Goal: Information Seeking & Learning: Learn about a topic

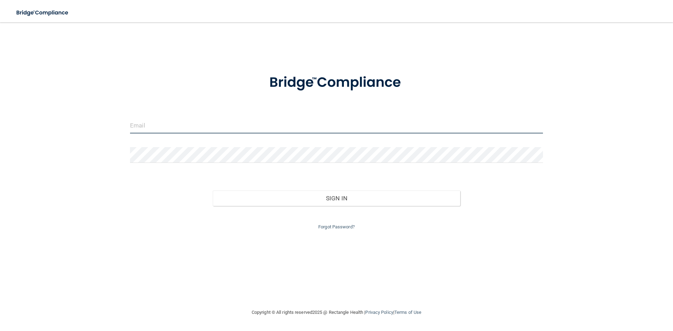
click at [201, 121] on input "email" at bounding box center [336, 126] width 413 height 16
type input "[PERSON_NAME][EMAIL_ADDRESS][DOMAIN_NAME]"
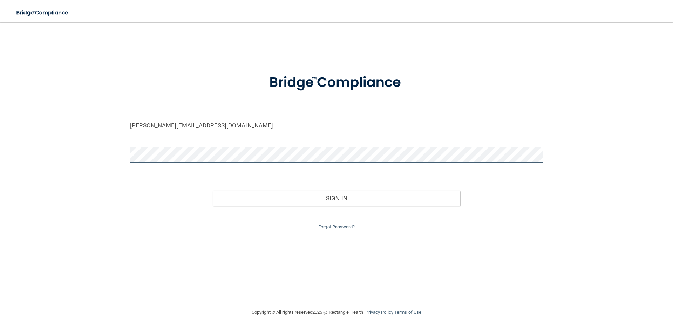
click at [213, 191] on button "Sign In" at bounding box center [337, 198] width 248 height 15
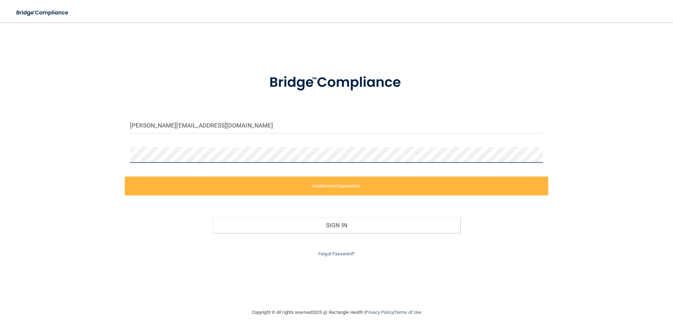
click at [103, 163] on div "valerie@nokesvilledentistry.com Invalid email/password. You don't have permissi…" at bounding box center [336, 165] width 645 height 272
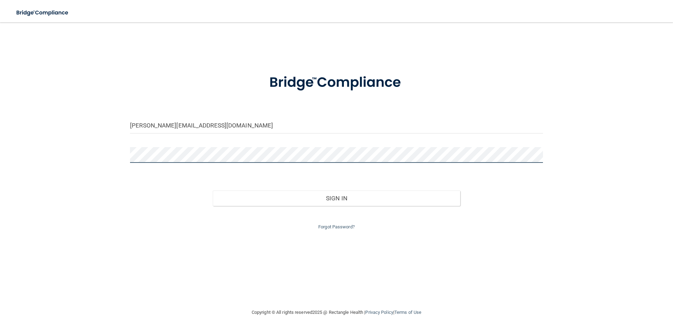
click at [213, 191] on button "Sign In" at bounding box center [337, 198] width 248 height 15
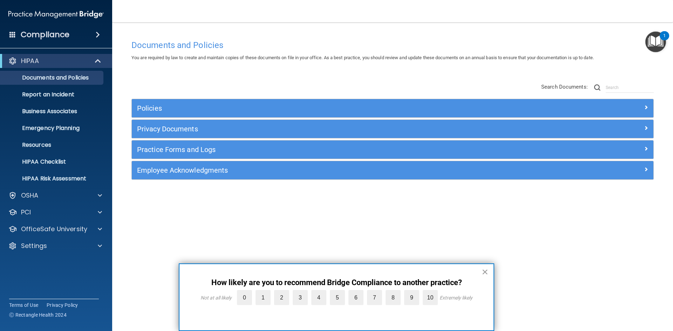
click at [487, 268] on button "×" at bounding box center [484, 271] width 7 height 11
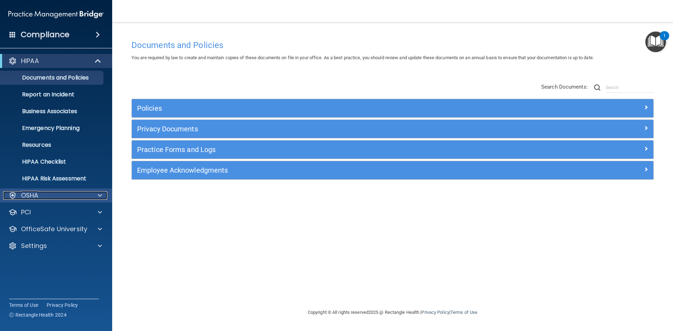
click at [93, 193] on div at bounding box center [99, 195] width 18 height 8
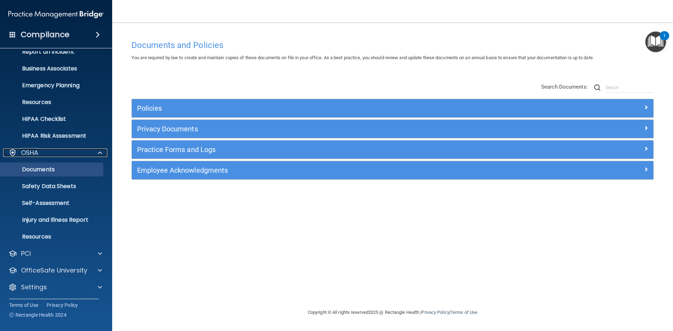
scroll to position [44, 0]
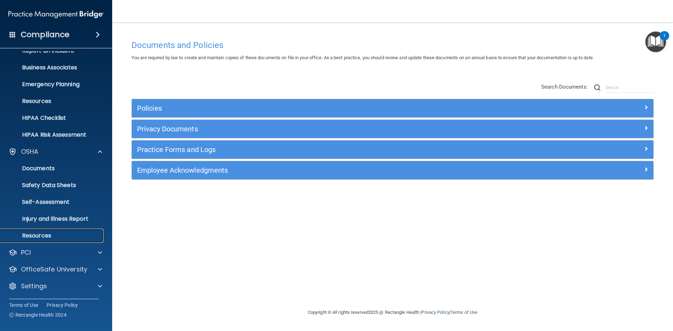
click at [46, 238] on p "Resources" at bounding box center [53, 235] width 96 height 7
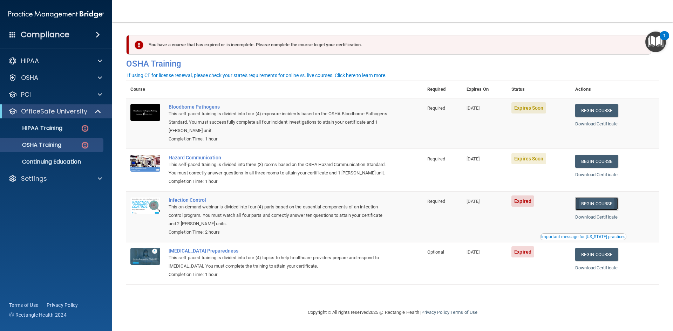
click at [605, 210] on link "Begin Course" at bounding box center [596, 203] width 43 height 13
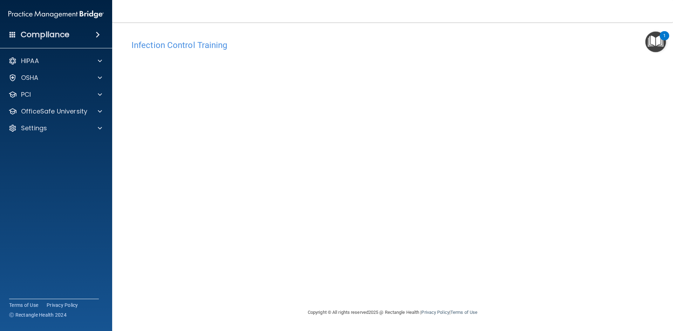
click at [488, 321] on div "Copyright © All rights reserved 2025 @ Rectangle Health | Privacy Policy | Term…" at bounding box center [393, 312] width 256 height 22
click at [96, 106] on div "OfficeSafe University" at bounding box center [56, 111] width 112 height 14
click at [97, 108] on div at bounding box center [99, 111] width 18 height 8
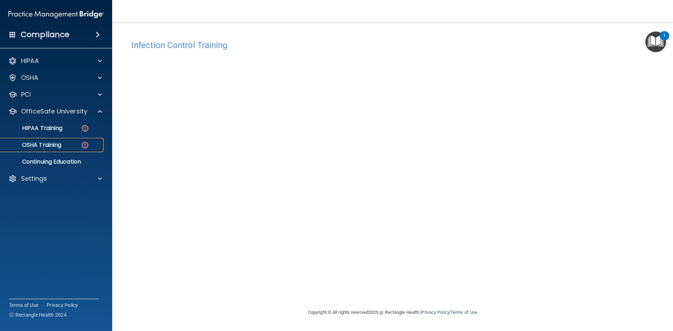
click at [42, 146] on p "OSHA Training" at bounding box center [33, 145] width 57 height 7
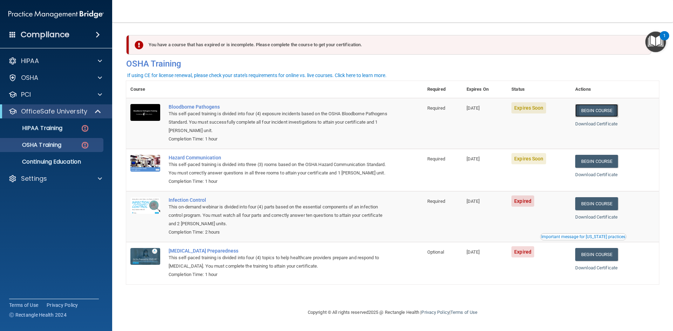
click at [596, 108] on link "Begin Course" at bounding box center [596, 110] width 43 height 13
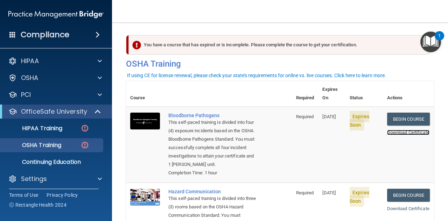
click at [392, 130] on link "Download Certificate" at bounding box center [408, 132] width 42 height 5
click at [393, 130] on link "Download Certificate" at bounding box center [408, 132] width 42 height 5
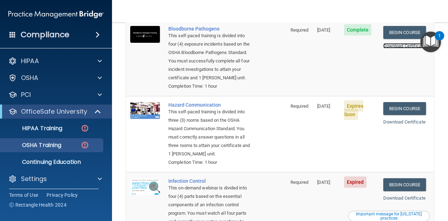
scroll to position [117, 0]
